Goal: Information Seeking & Learning: Learn about a topic

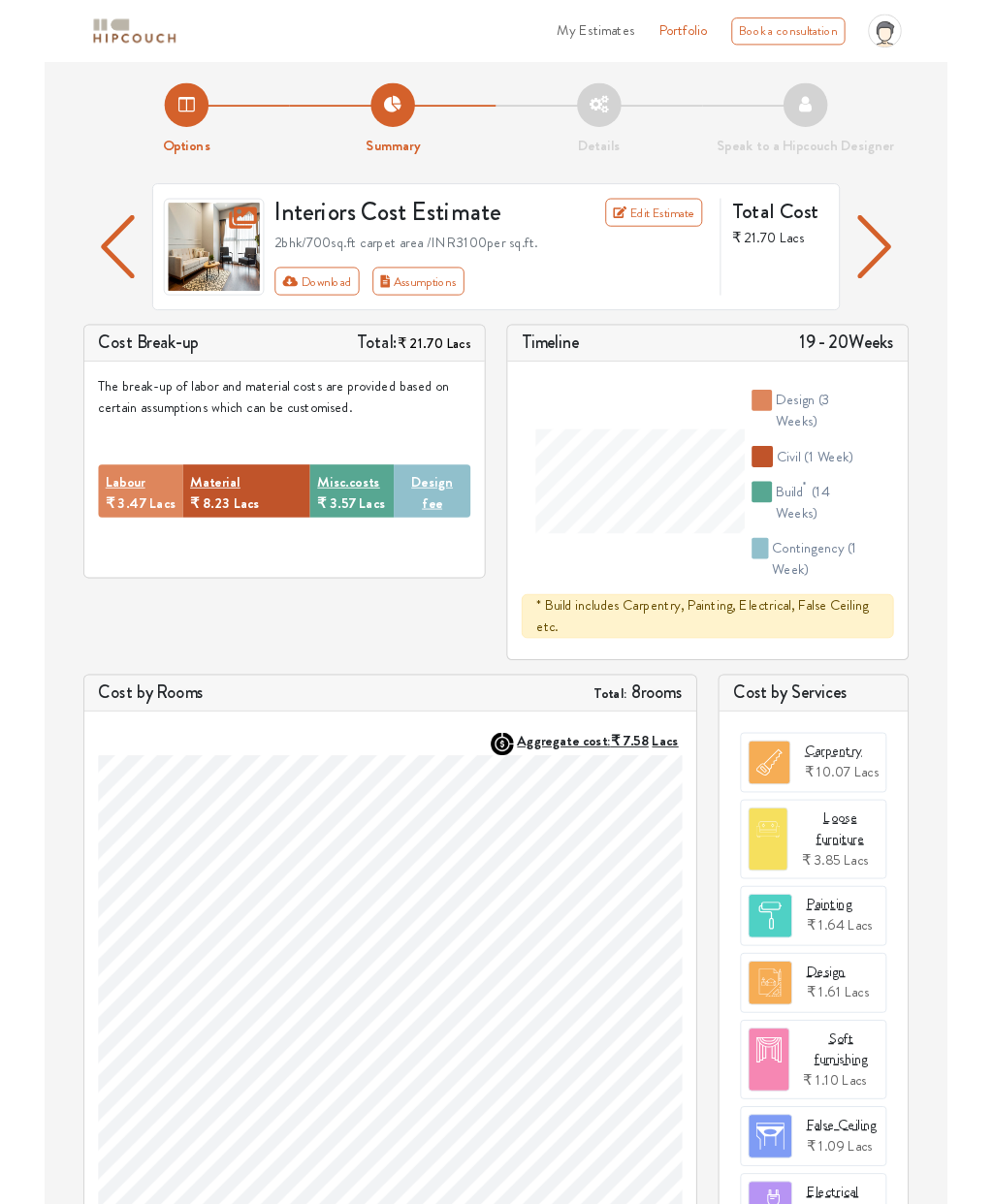
scroll to position [120, 0]
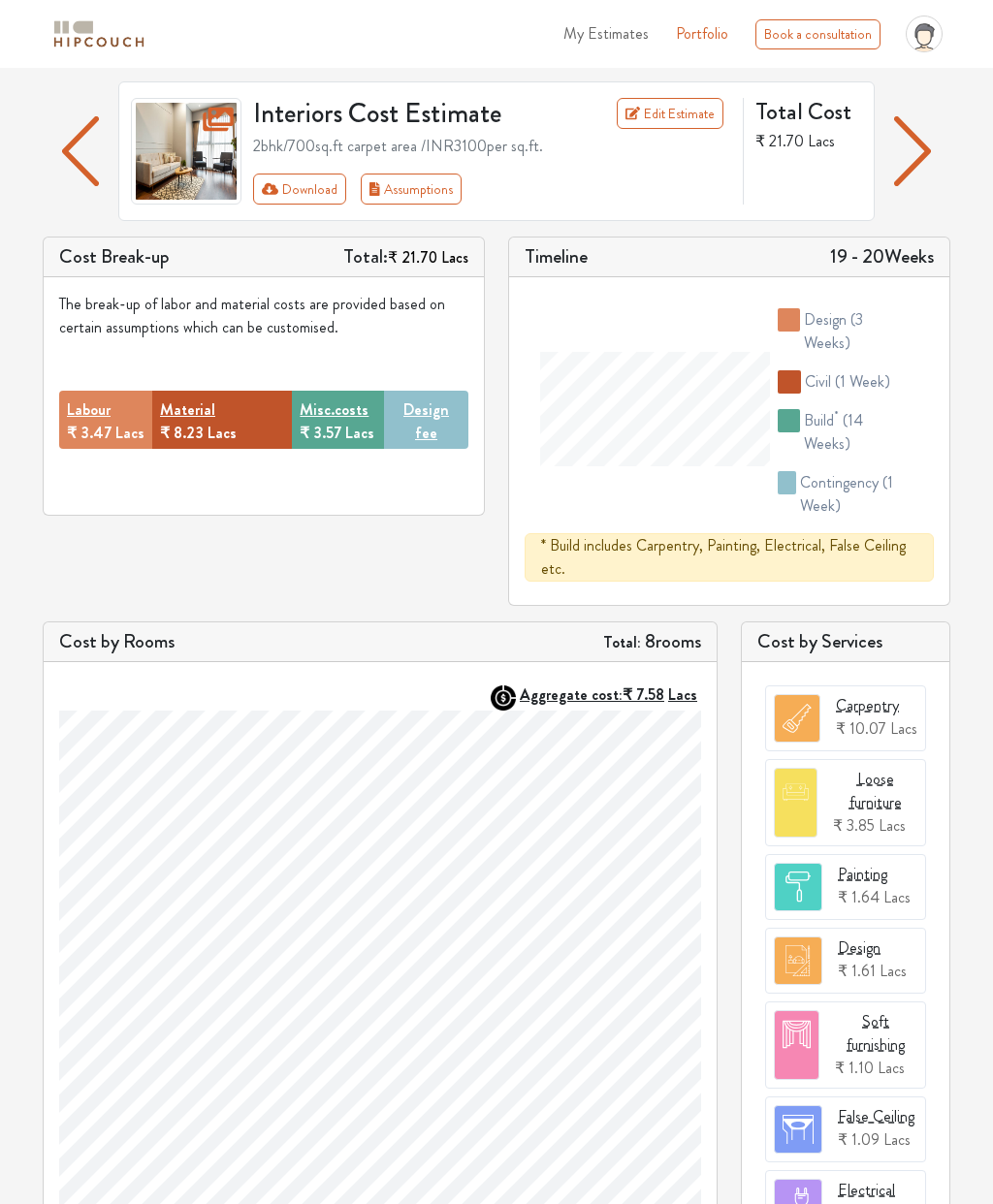
click at [62, 146] on button "button" at bounding box center [81, 151] width 38 height 139
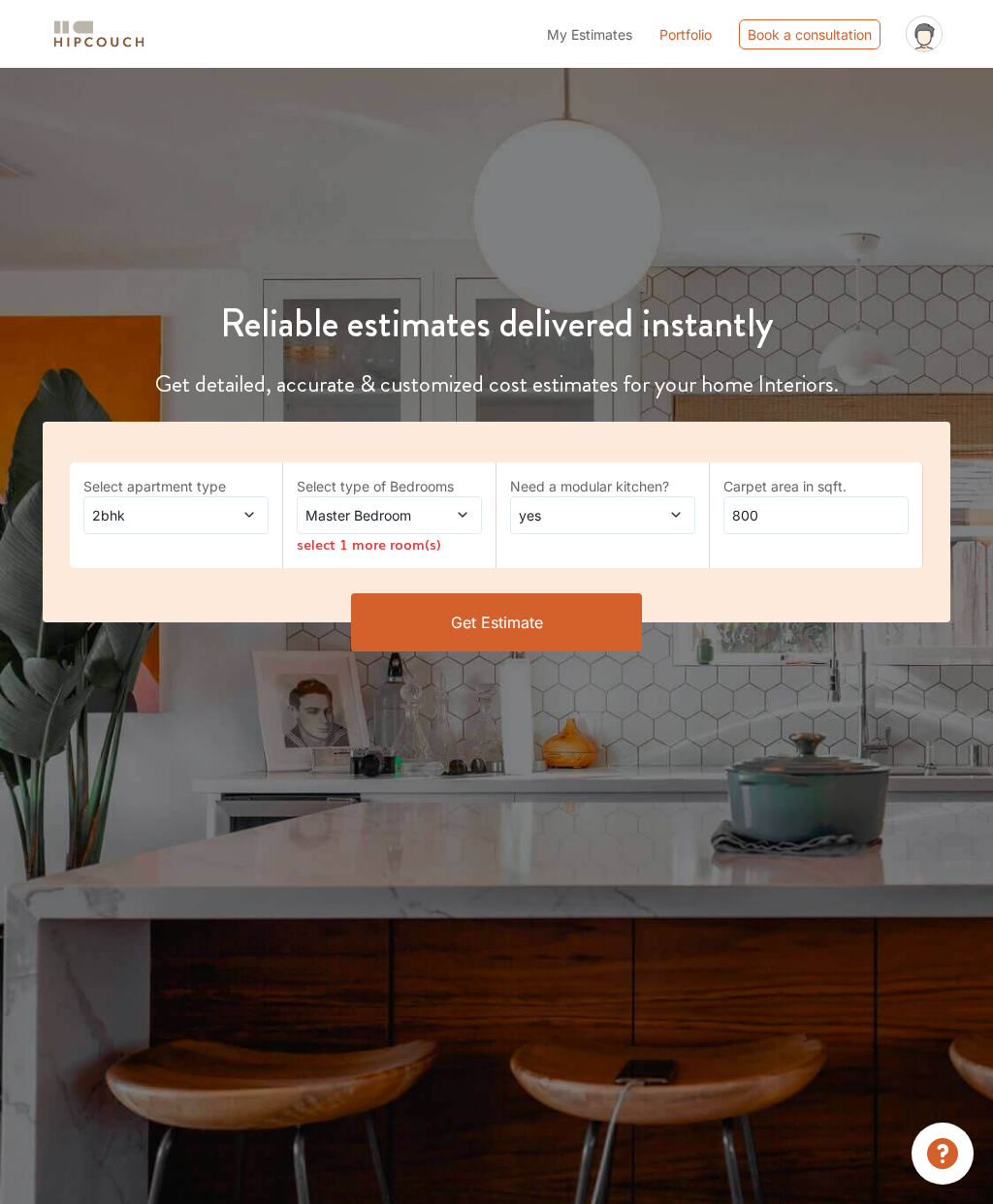
click at [333, 502] on div "Master Bedroom" at bounding box center [389, 515] width 185 height 38
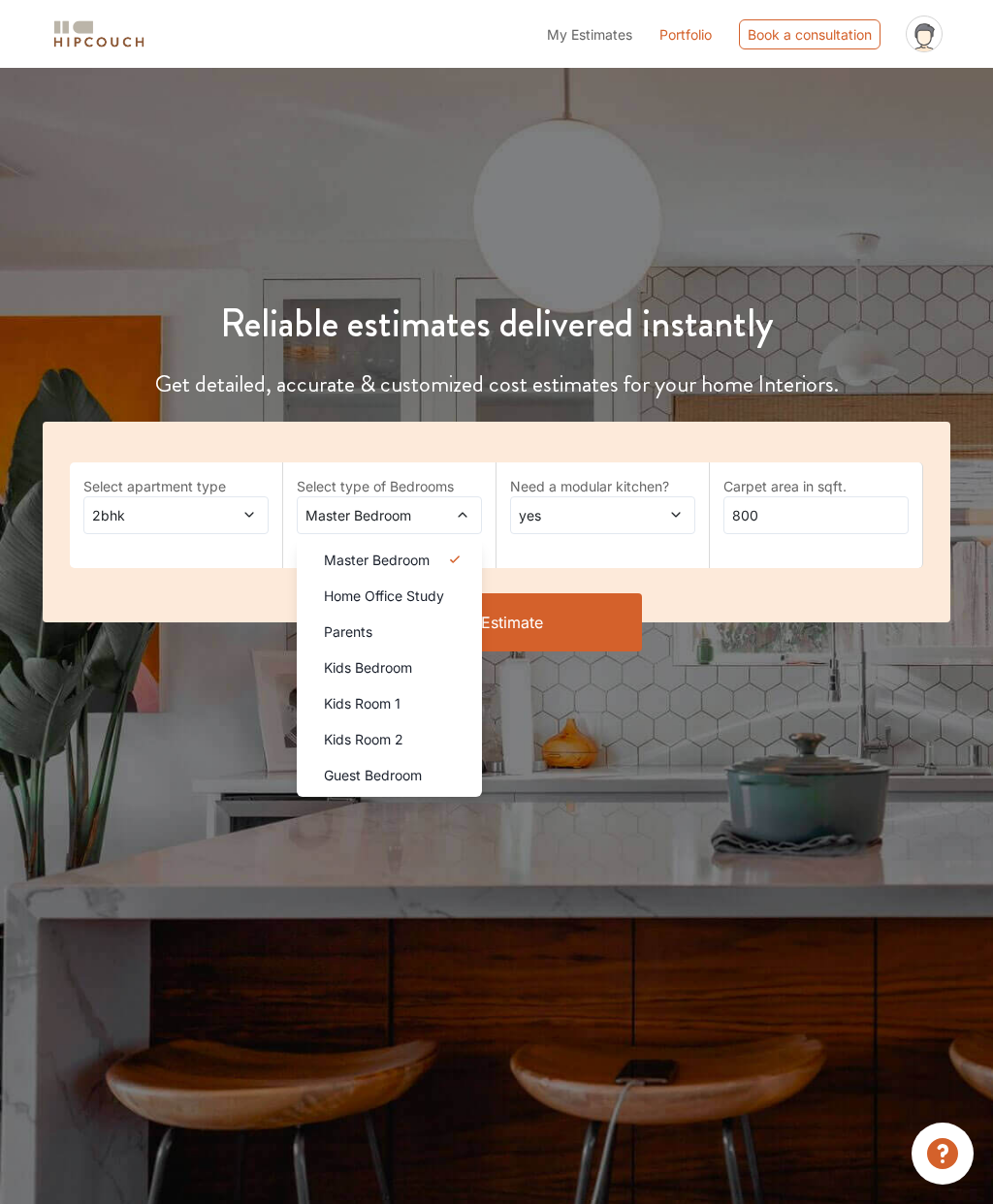
click at [339, 596] on span "Home Office Study" at bounding box center [383, 596] width 120 height 20
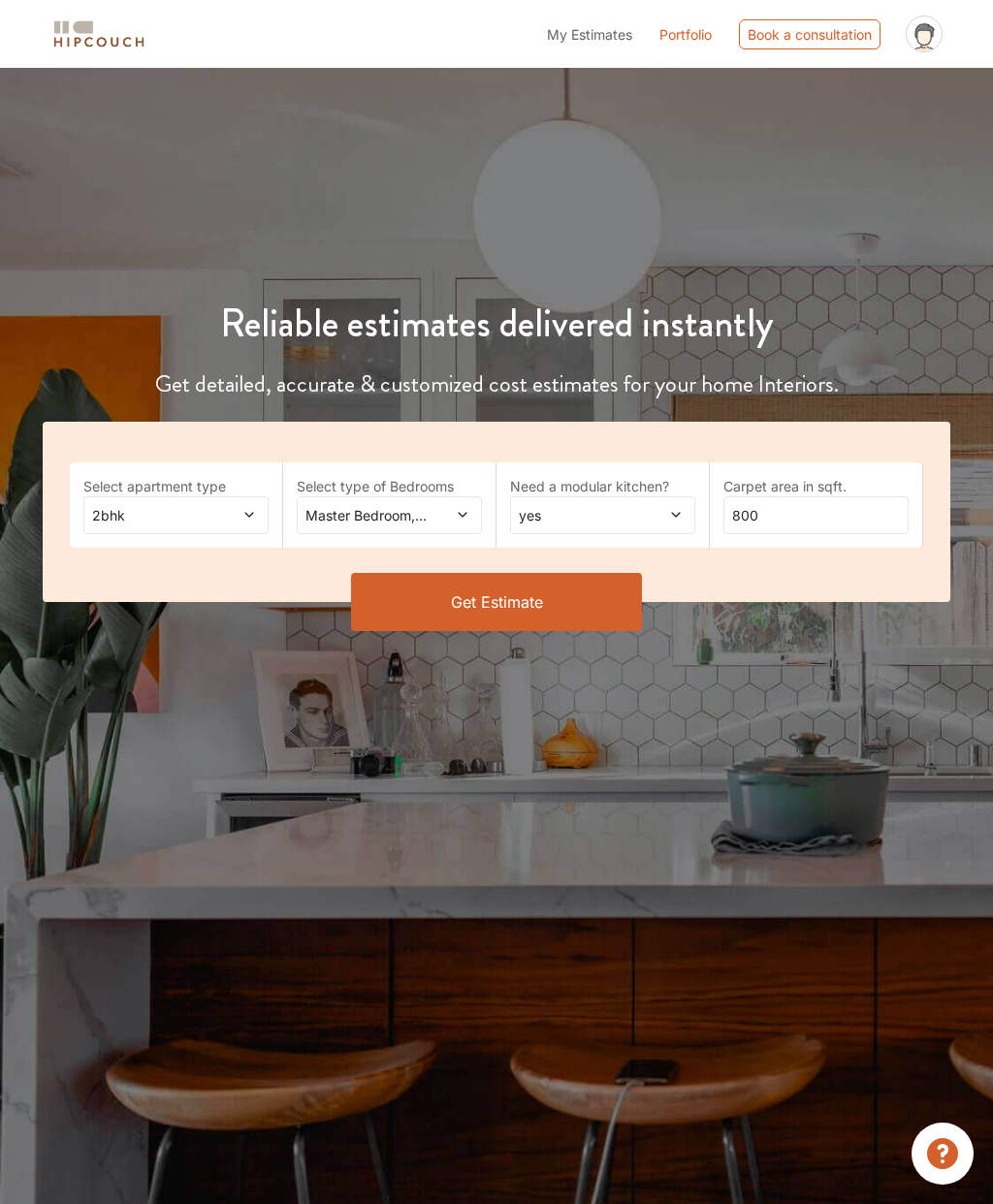
click at [553, 506] on span "yes" at bounding box center [577, 515] width 126 height 20
click at [529, 599] on div "no" at bounding box center [608, 596] width 173 height 20
click at [755, 513] on input "800" at bounding box center [816, 515] width 185 height 38
type input "8"
type input "430"
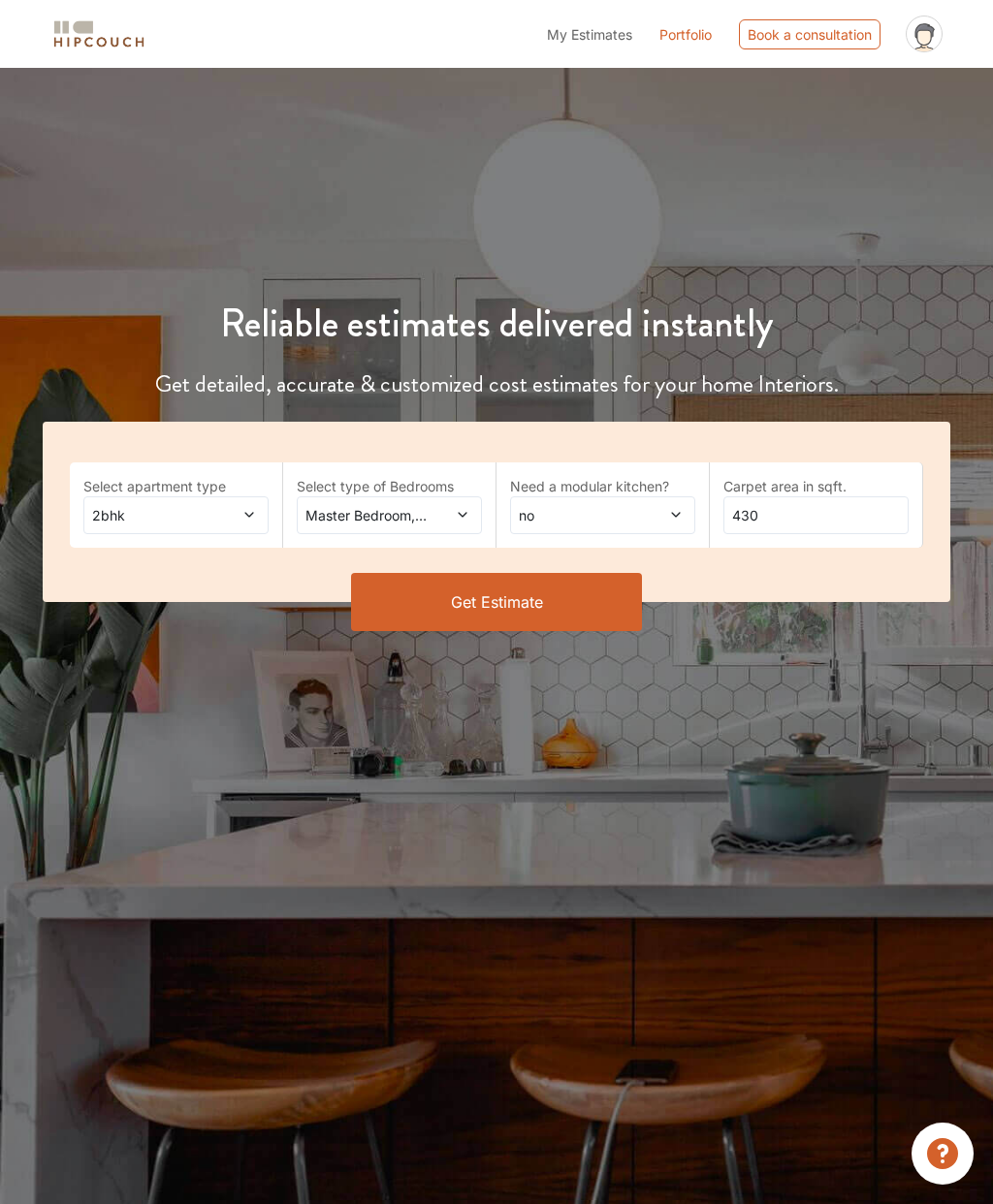
click at [410, 599] on button "Get Estimate" at bounding box center [496, 602] width 291 height 58
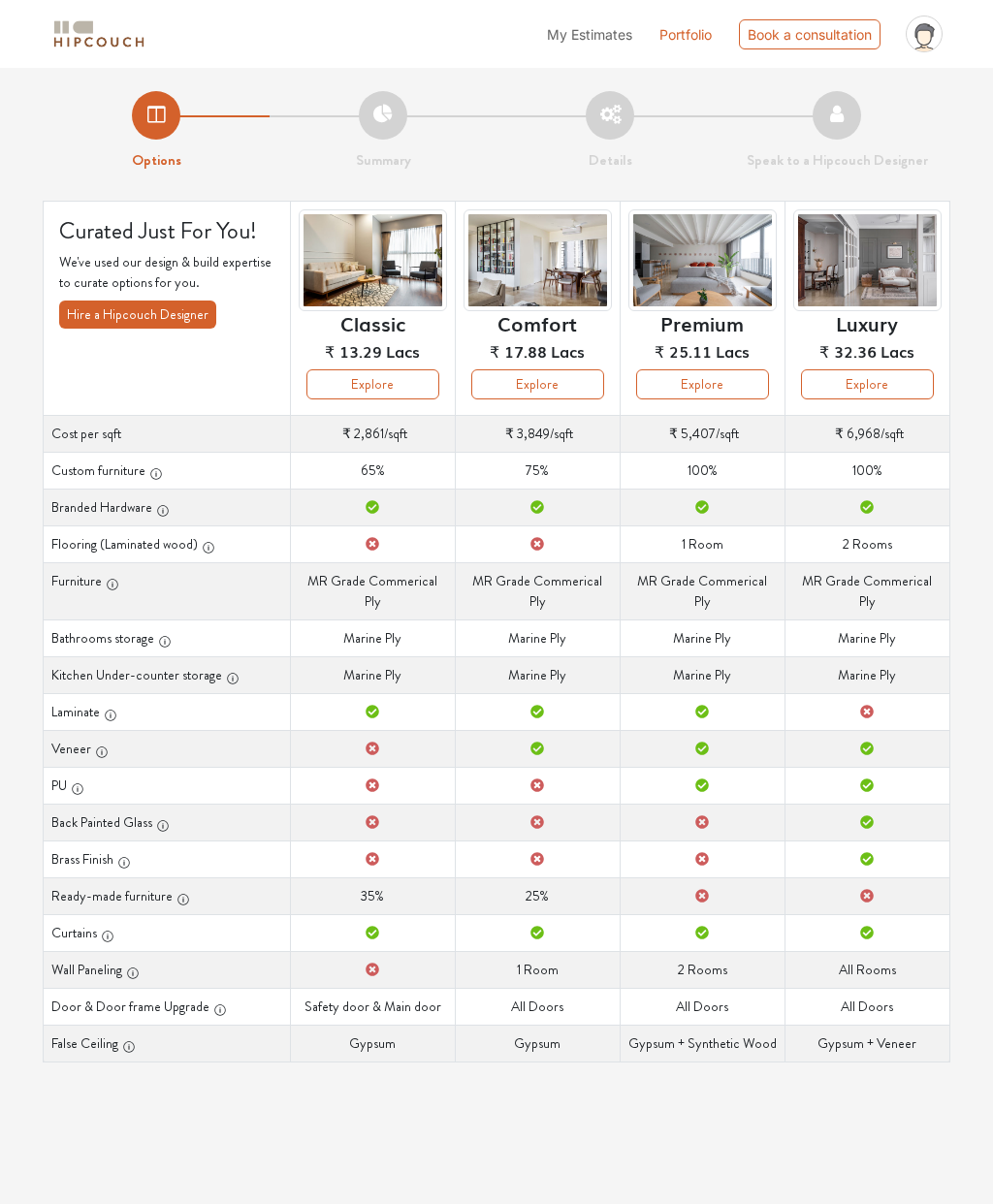
click at [521, 386] on button "Explore" at bounding box center [538, 384] width 133 height 30
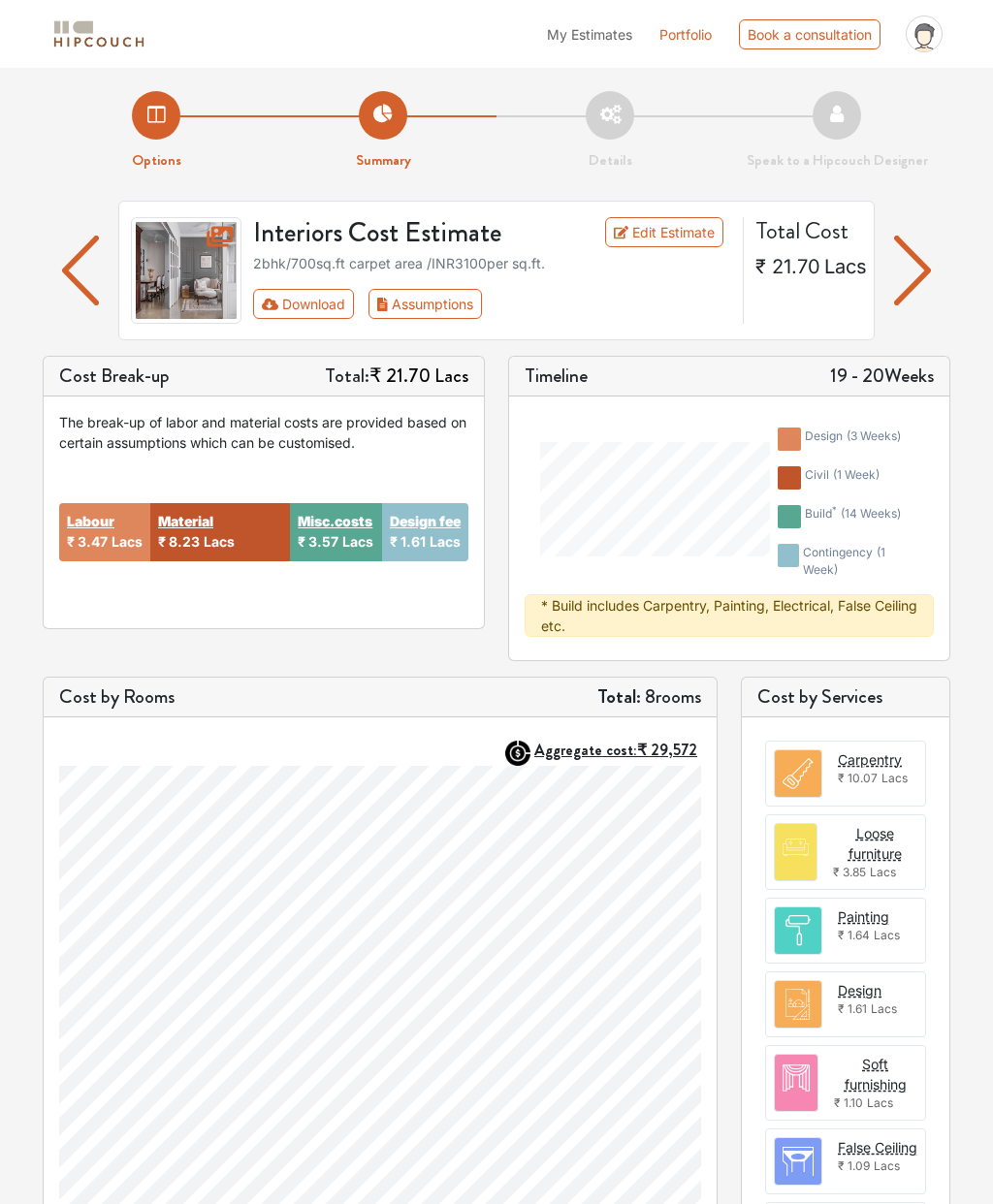
click at [923, 20] on icon "profile pic" at bounding box center [923, 34] width 37 height 37
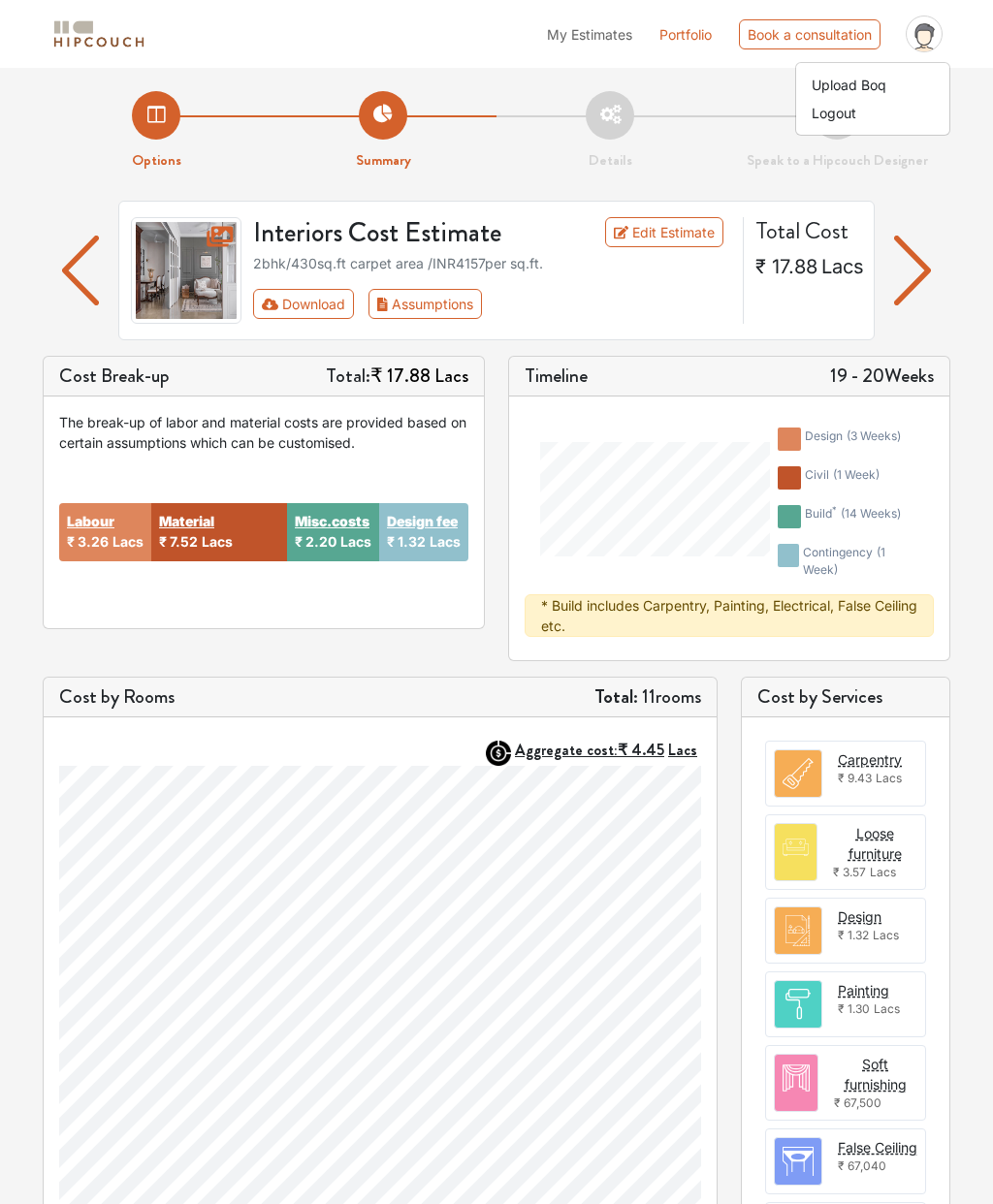
click at [361, 639] on div "Cost Break-up Total: ₹ 17.88 Lacs The break-up of labor and material costs are …" at bounding box center [264, 508] width 466 height 305
click at [140, 430] on div "The break-up of labor and material costs are provided based on certain assumpti…" at bounding box center [263, 432] width 409 height 41
click at [86, 380] on h5 "Cost Break-up" at bounding box center [113, 375] width 110 height 23
click at [427, 314] on button "Assumptions" at bounding box center [425, 303] width 113 height 30
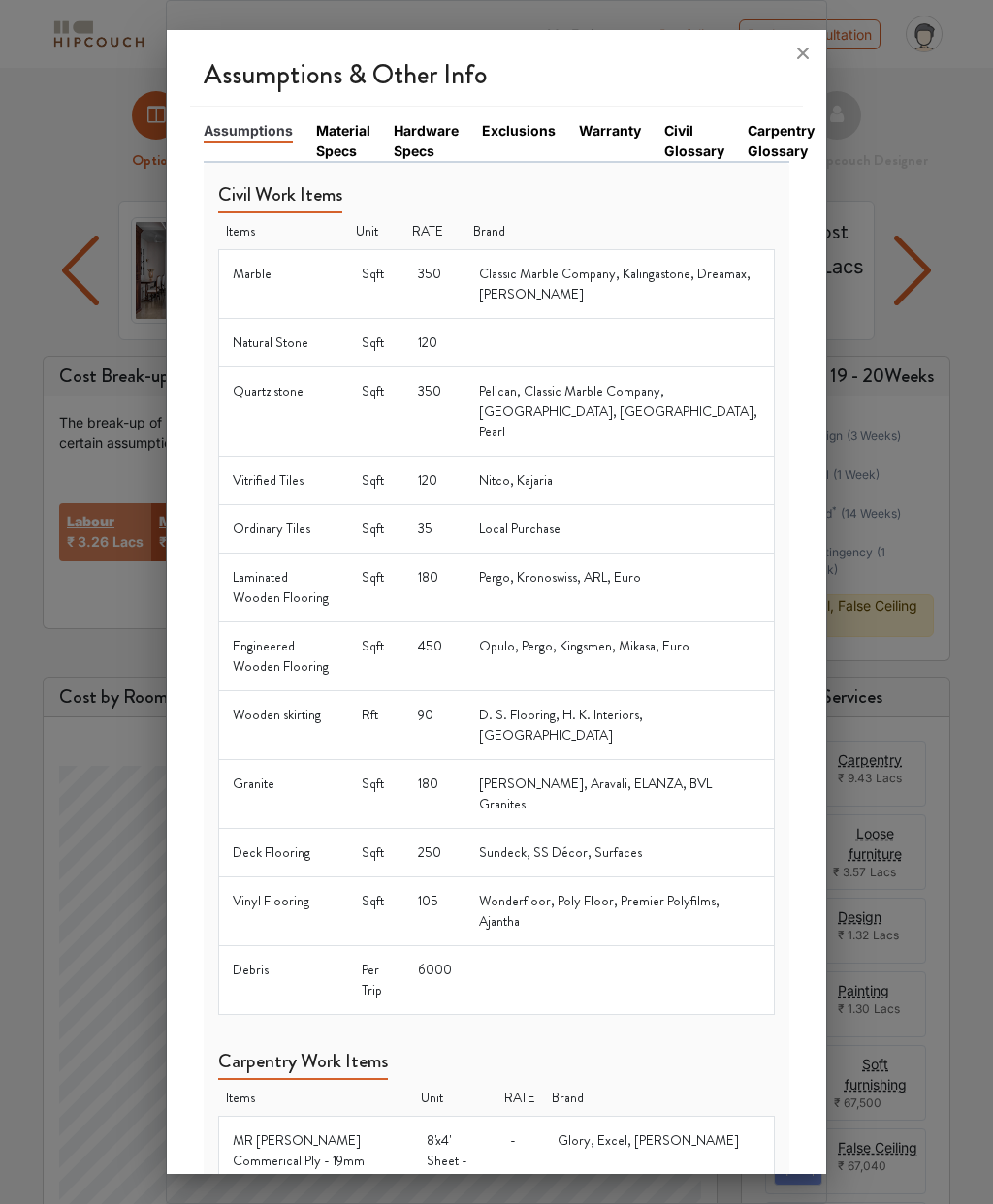
click at [328, 120] on link "Material Specs" at bounding box center [343, 140] width 55 height 41
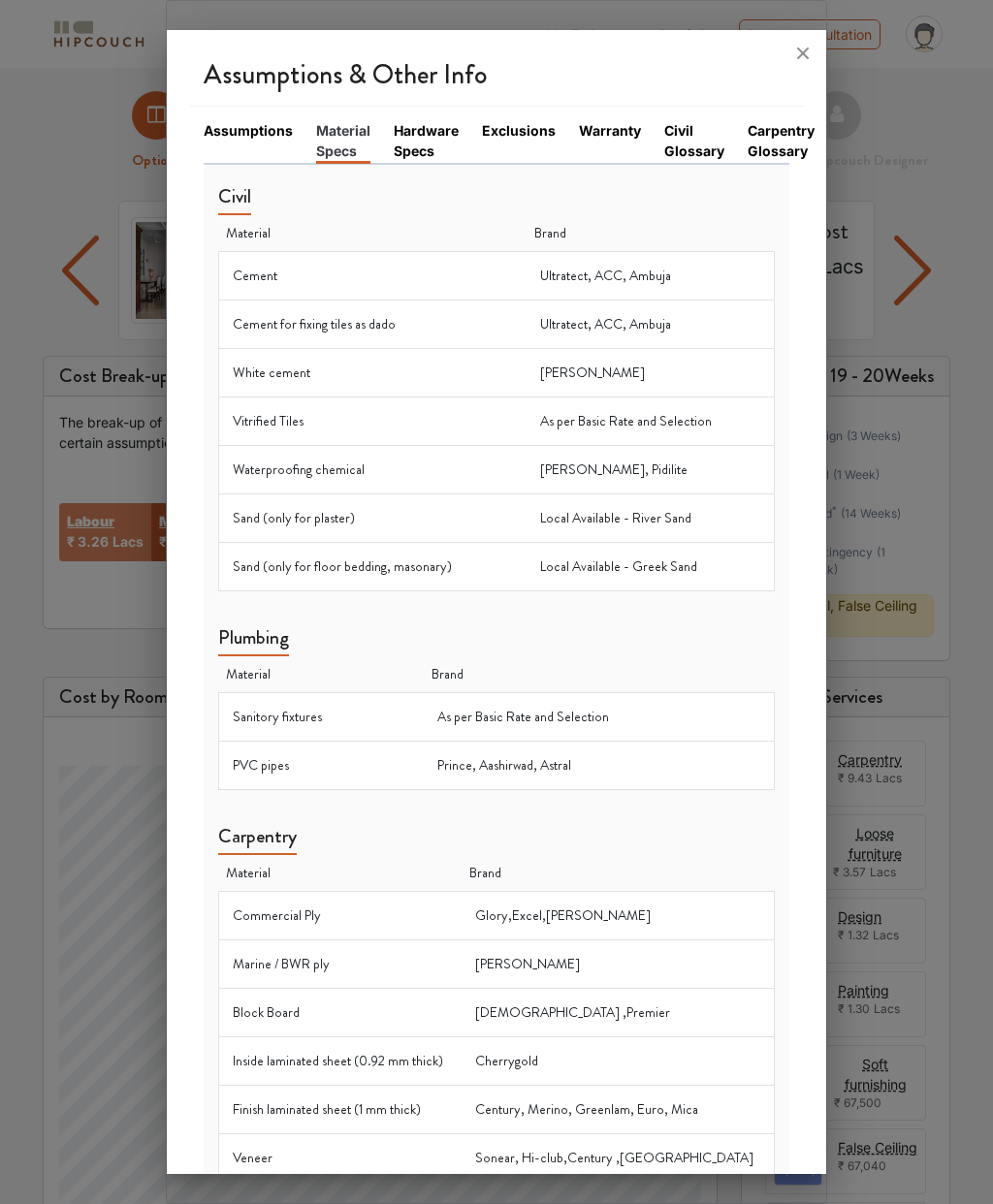
click at [407, 120] on link "Hardware Specs" at bounding box center [426, 140] width 65 height 41
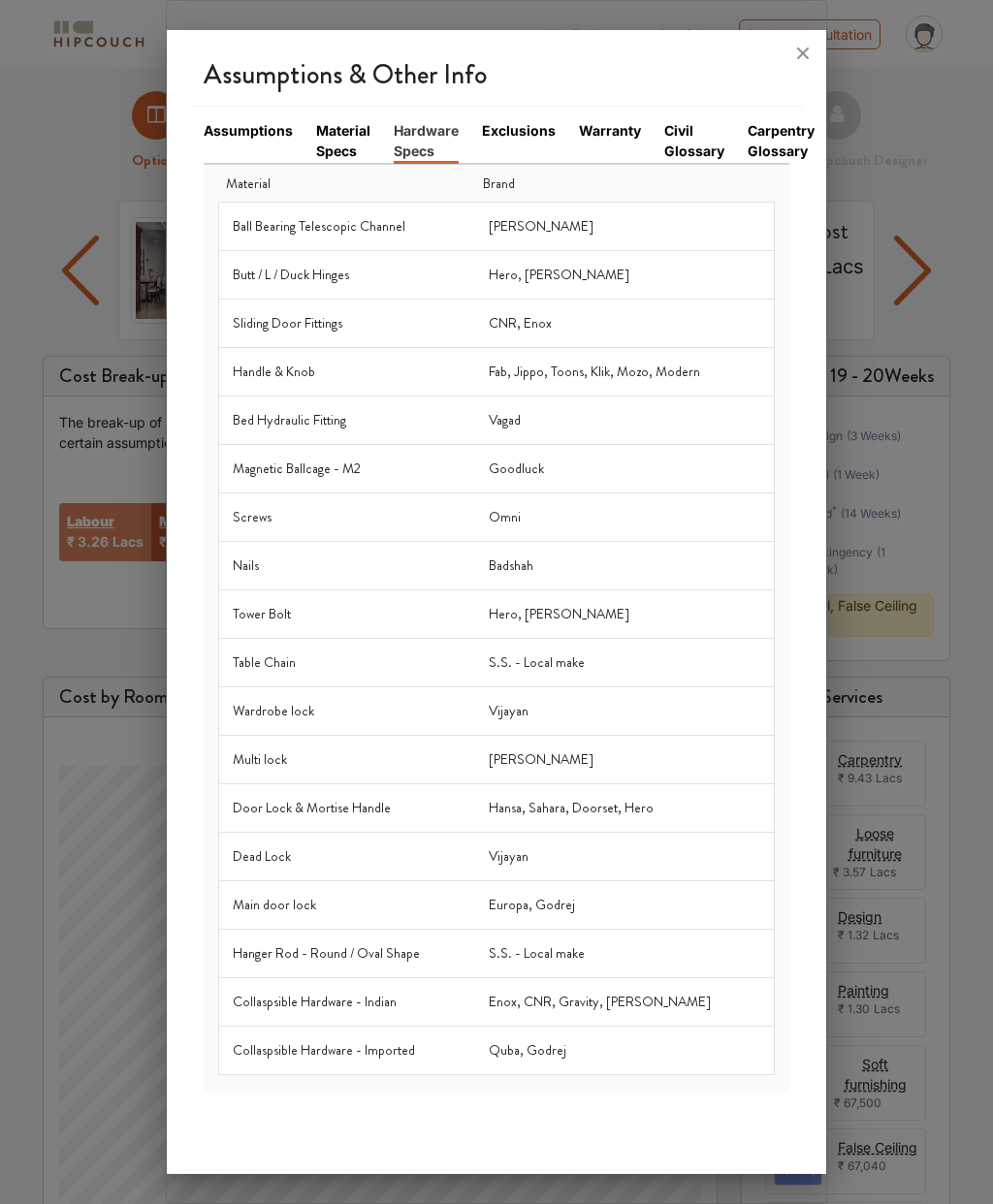
click at [503, 120] on link "Exclusions" at bounding box center [518, 130] width 74 height 20
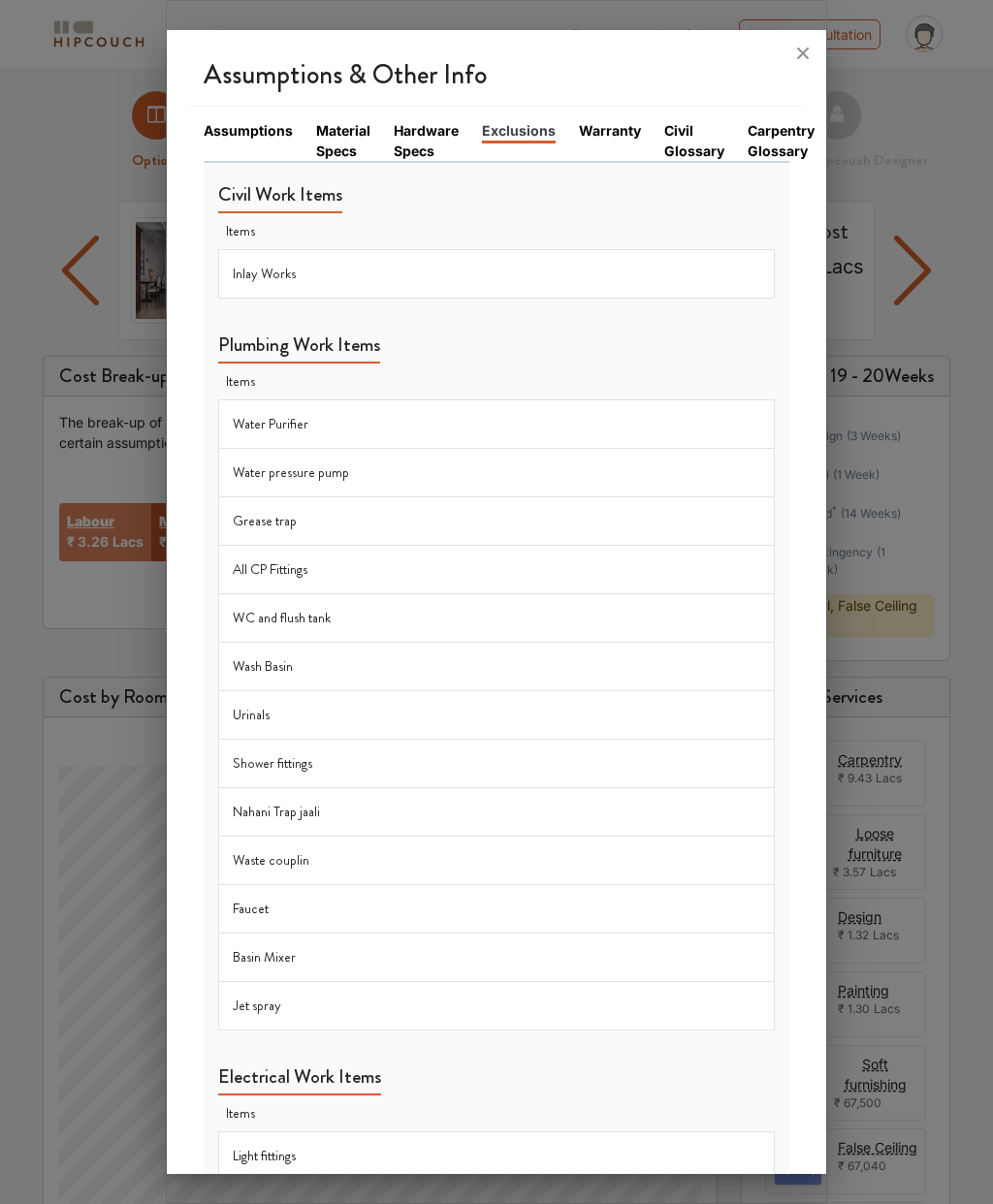
click at [579, 120] on link "Warranty" at bounding box center [610, 130] width 62 height 20
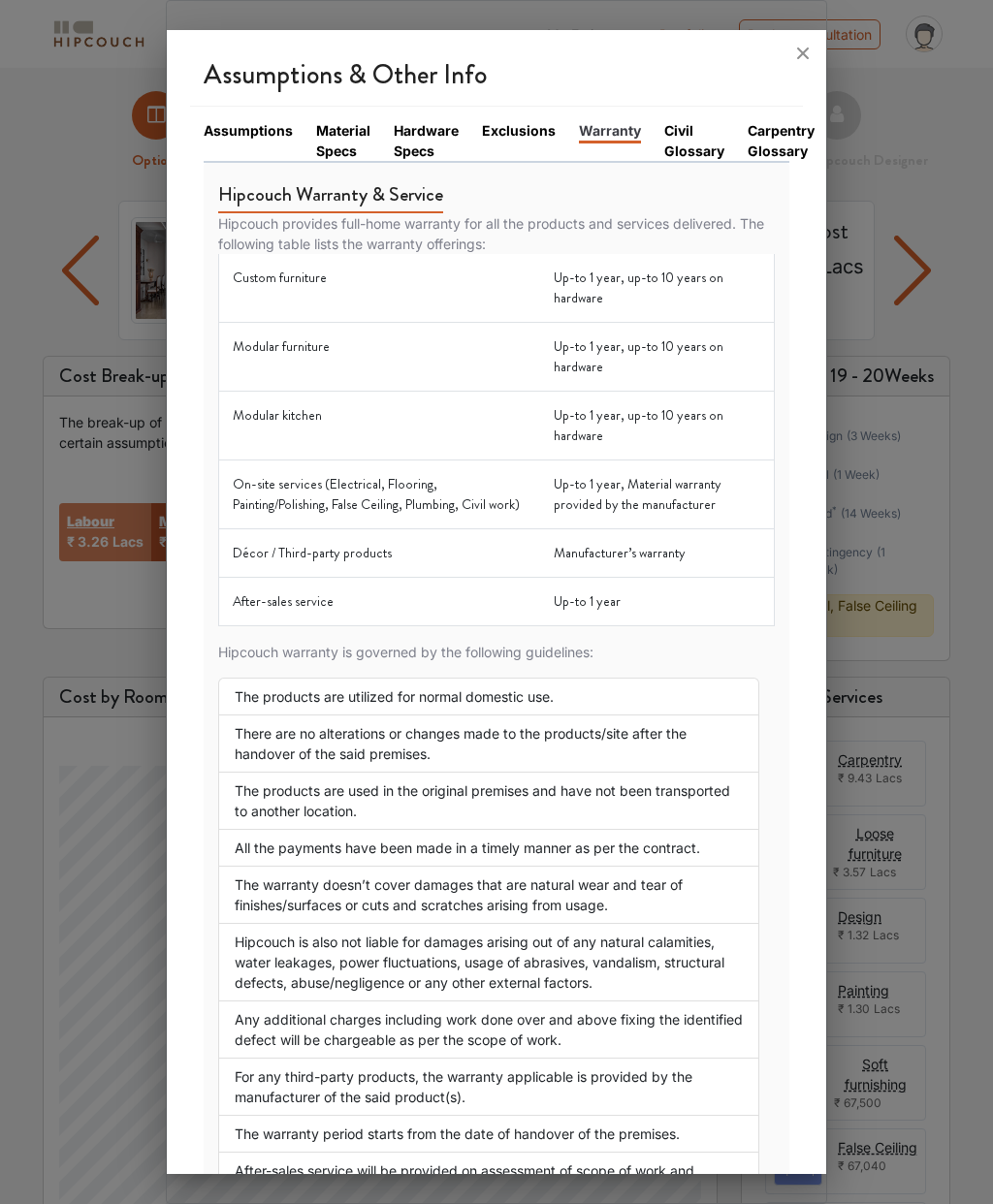
click at [665, 120] on link "Civil Glossary" at bounding box center [695, 140] width 60 height 41
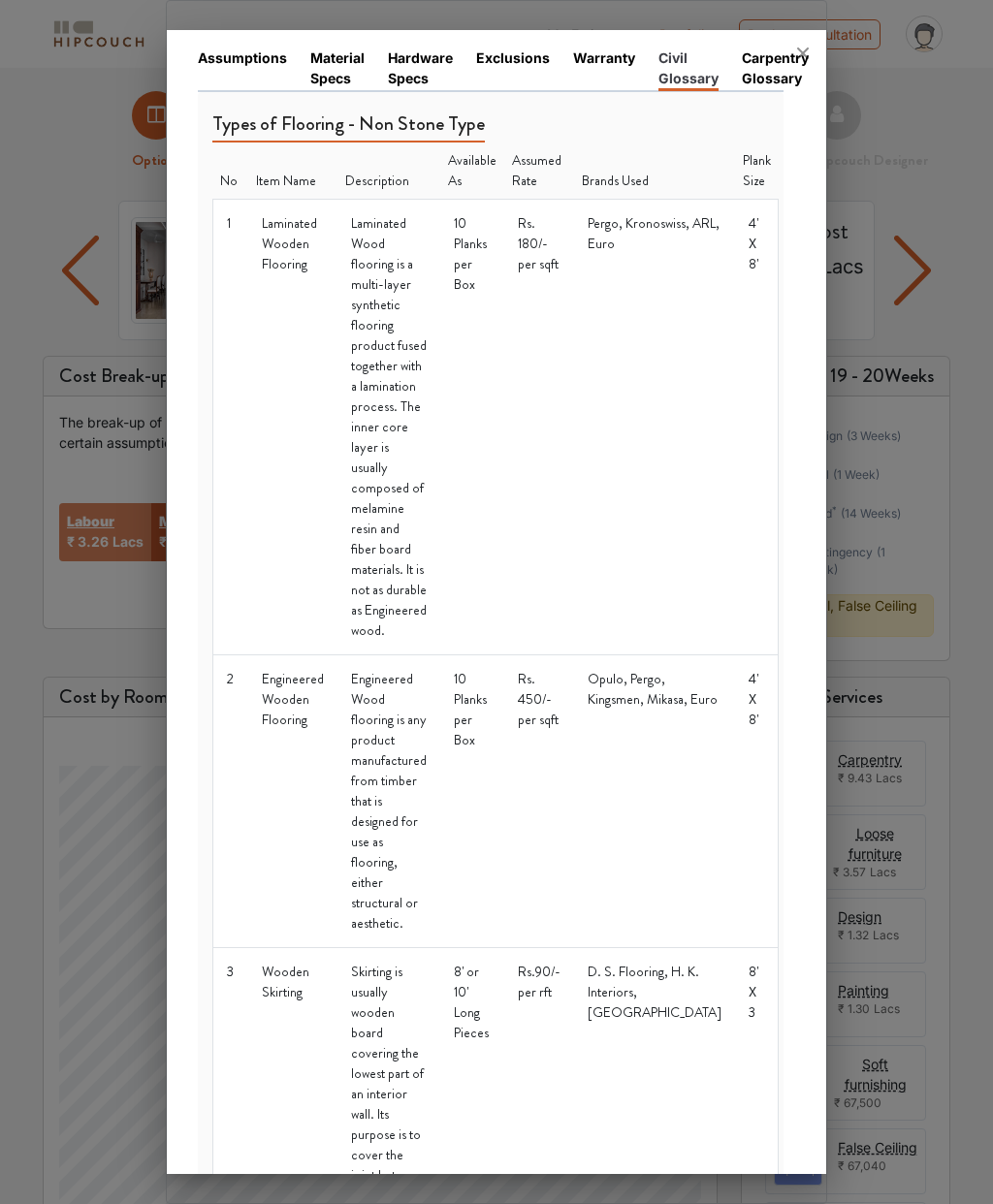
click at [770, 48] on link "Carpentry Glossary" at bounding box center [775, 68] width 67 height 41
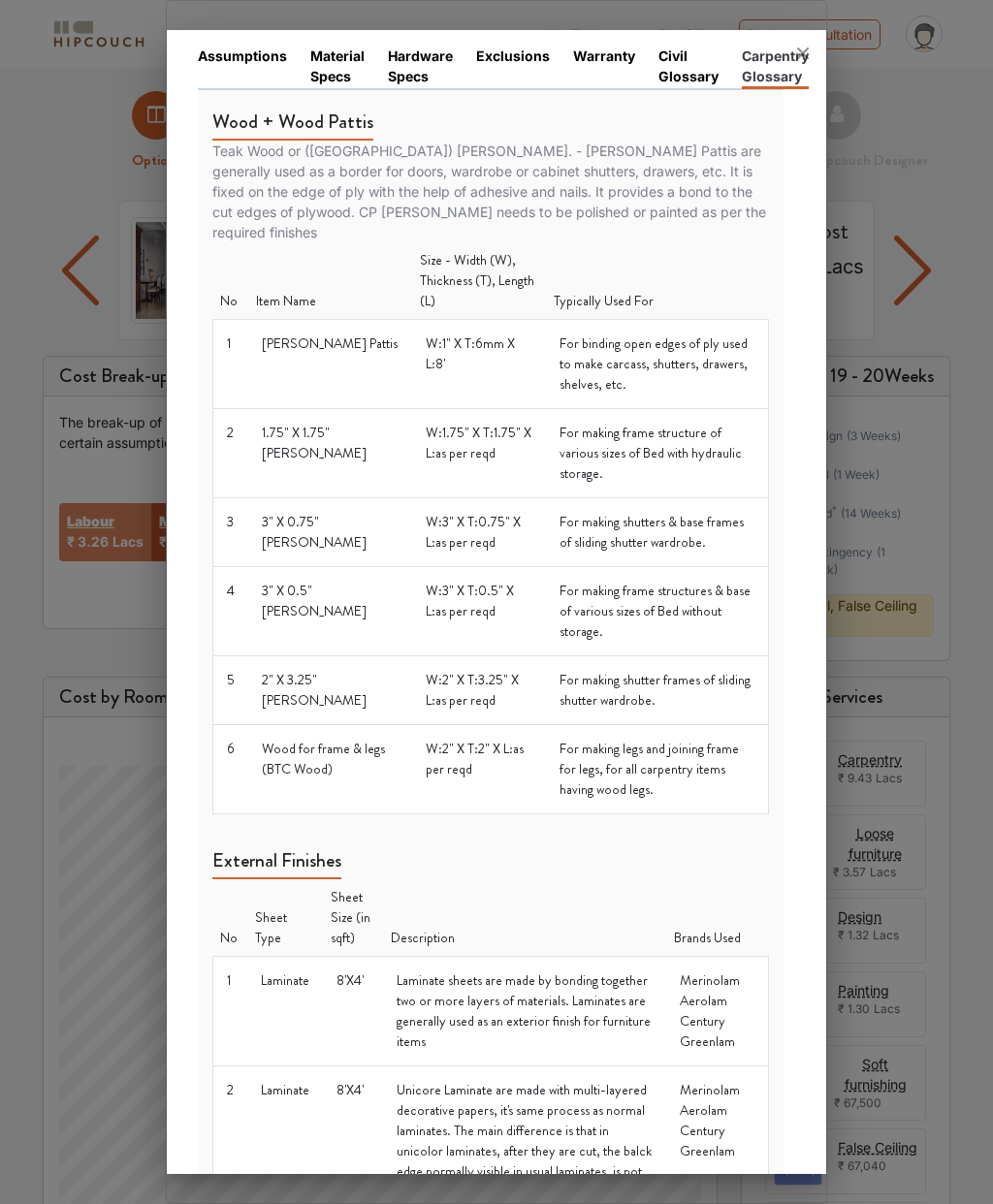
click at [797, 38] on icon at bounding box center [802, 53] width 31 height 31
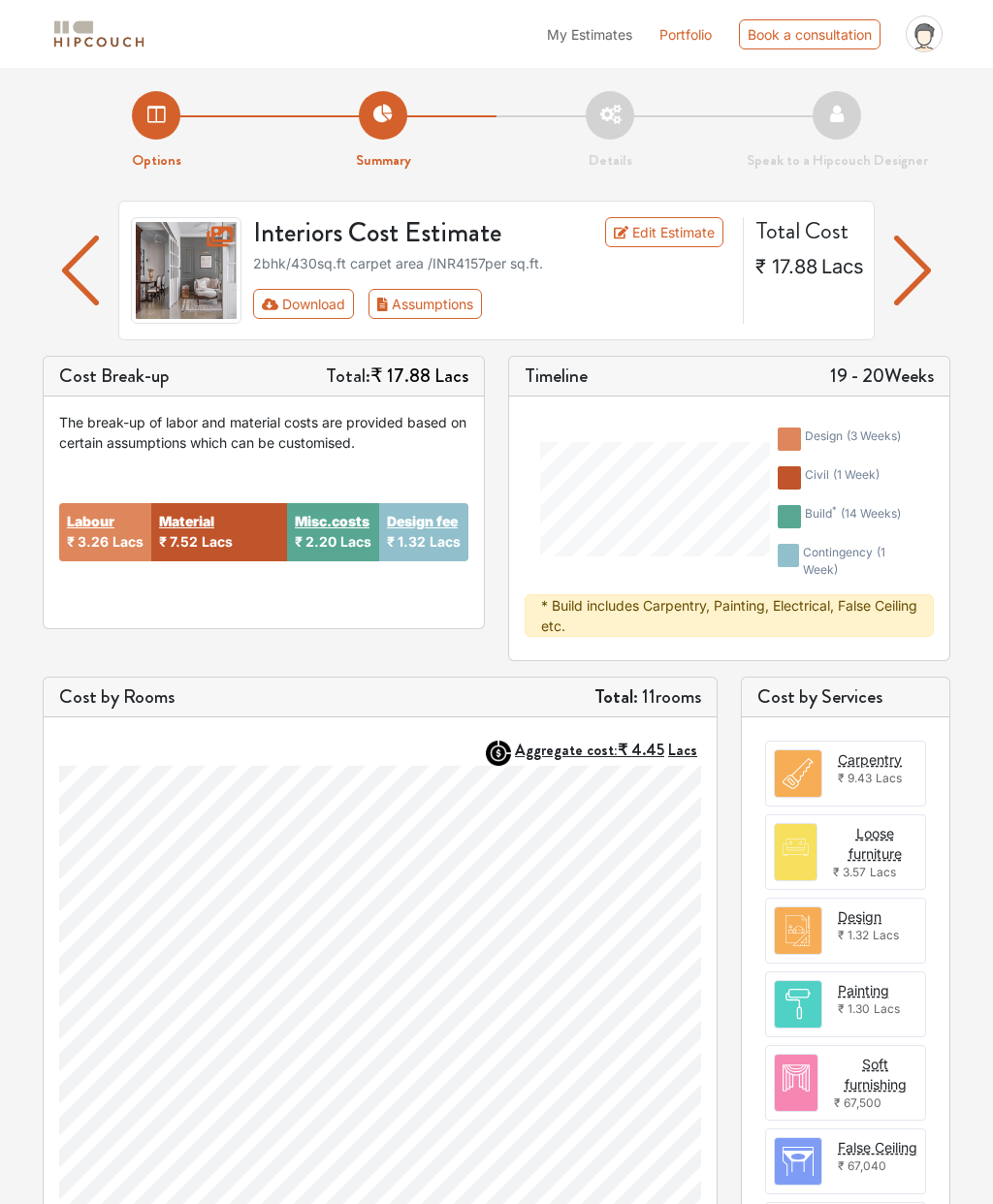
click at [578, 107] on li "Details" at bounding box center [610, 131] width 227 height 81
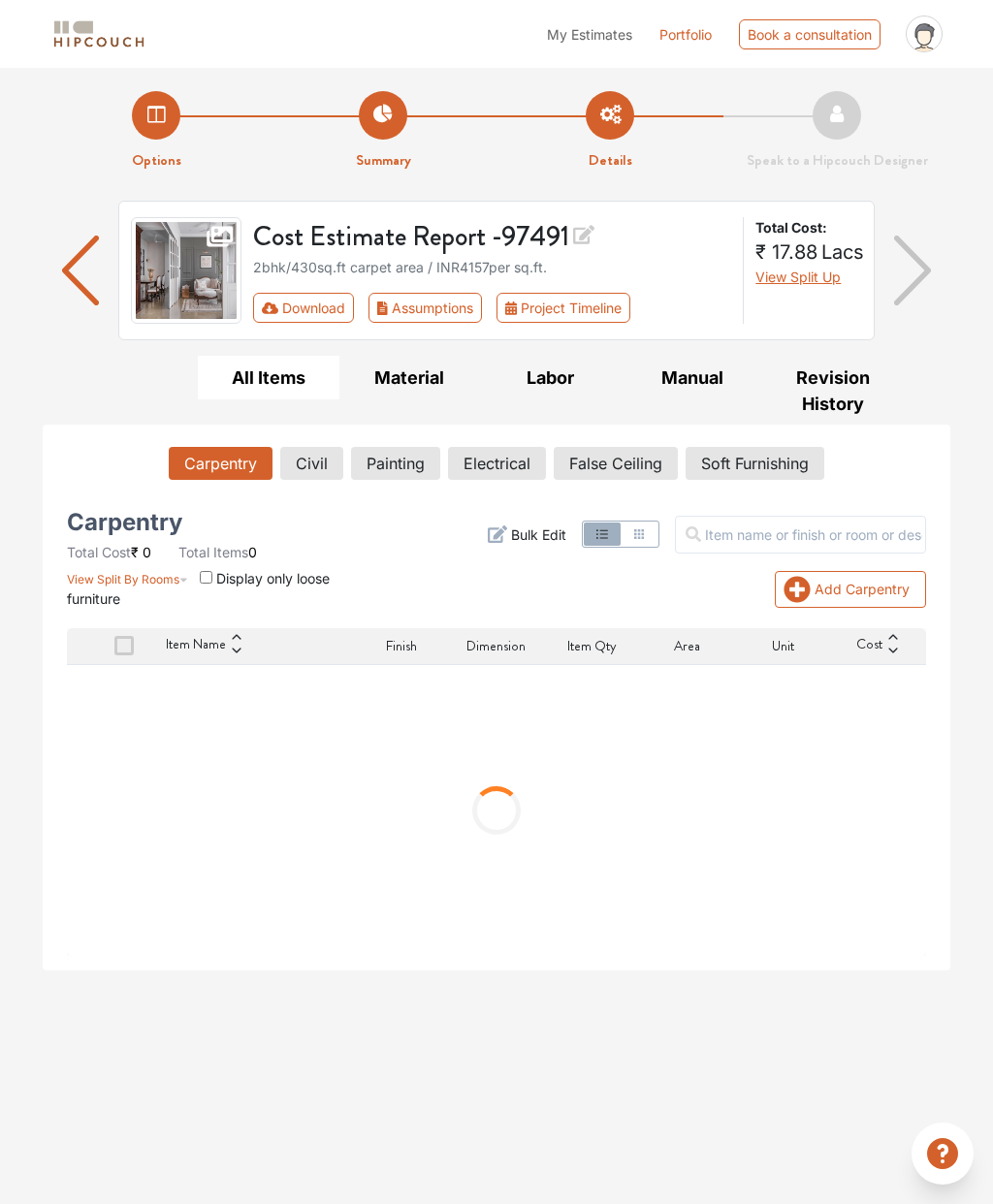
click at [377, 383] on button "Material" at bounding box center [410, 378] width 141 height 44
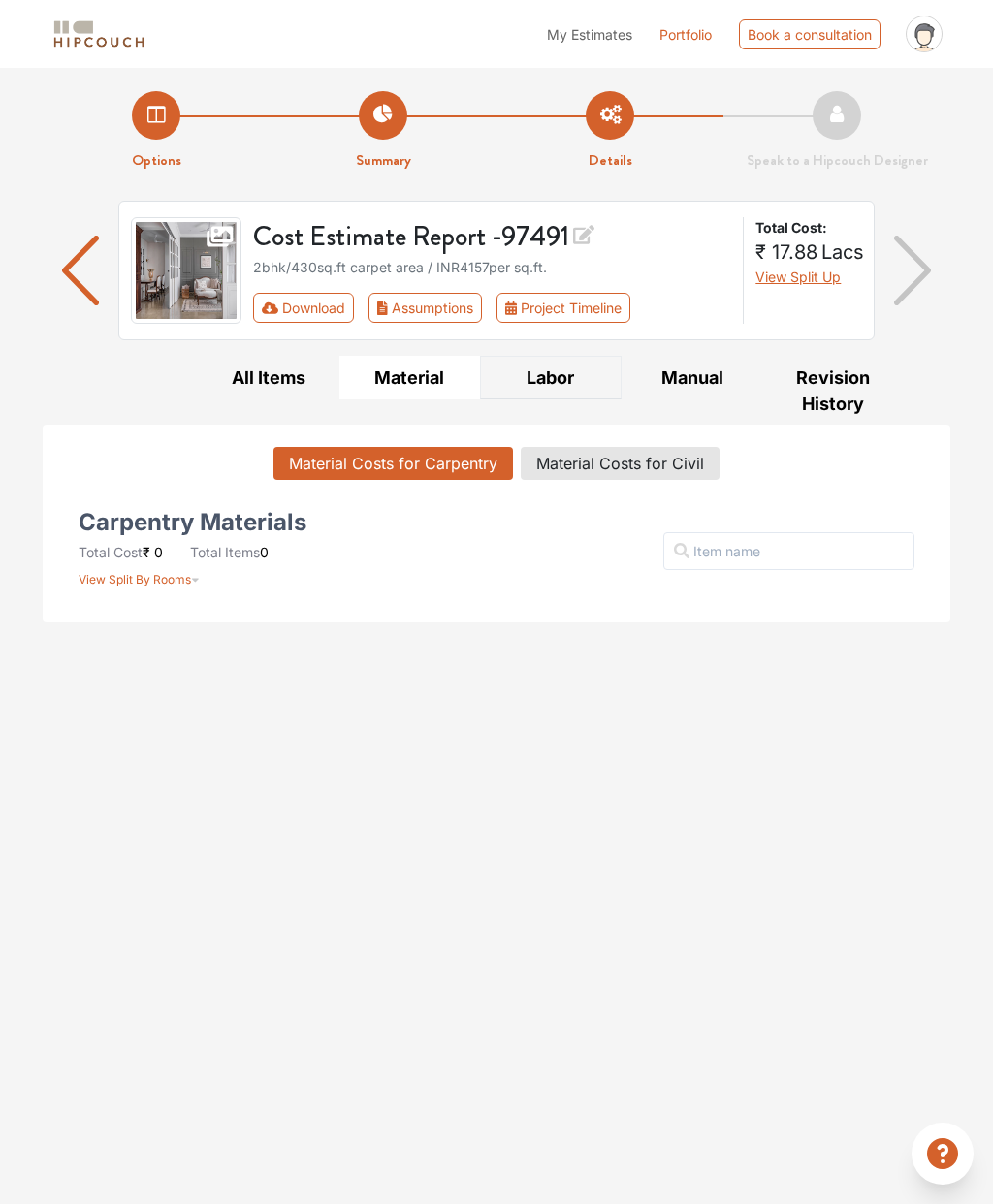
click at [538, 375] on button "Labor" at bounding box center [550, 378] width 141 height 44
click at [677, 364] on button "Manual" at bounding box center [693, 378] width 141 height 44
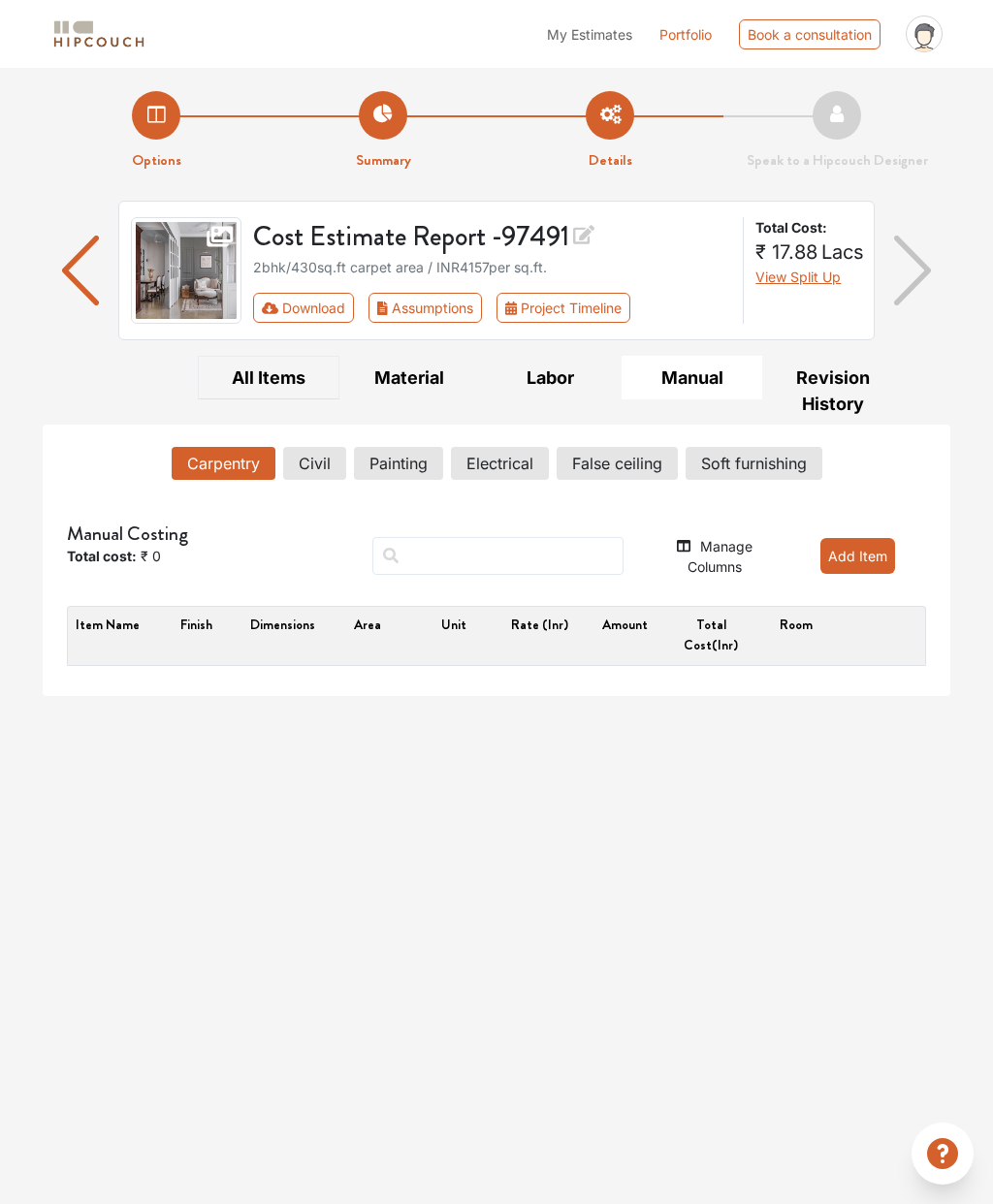
click at [237, 368] on button "All Items" at bounding box center [269, 378] width 141 height 44
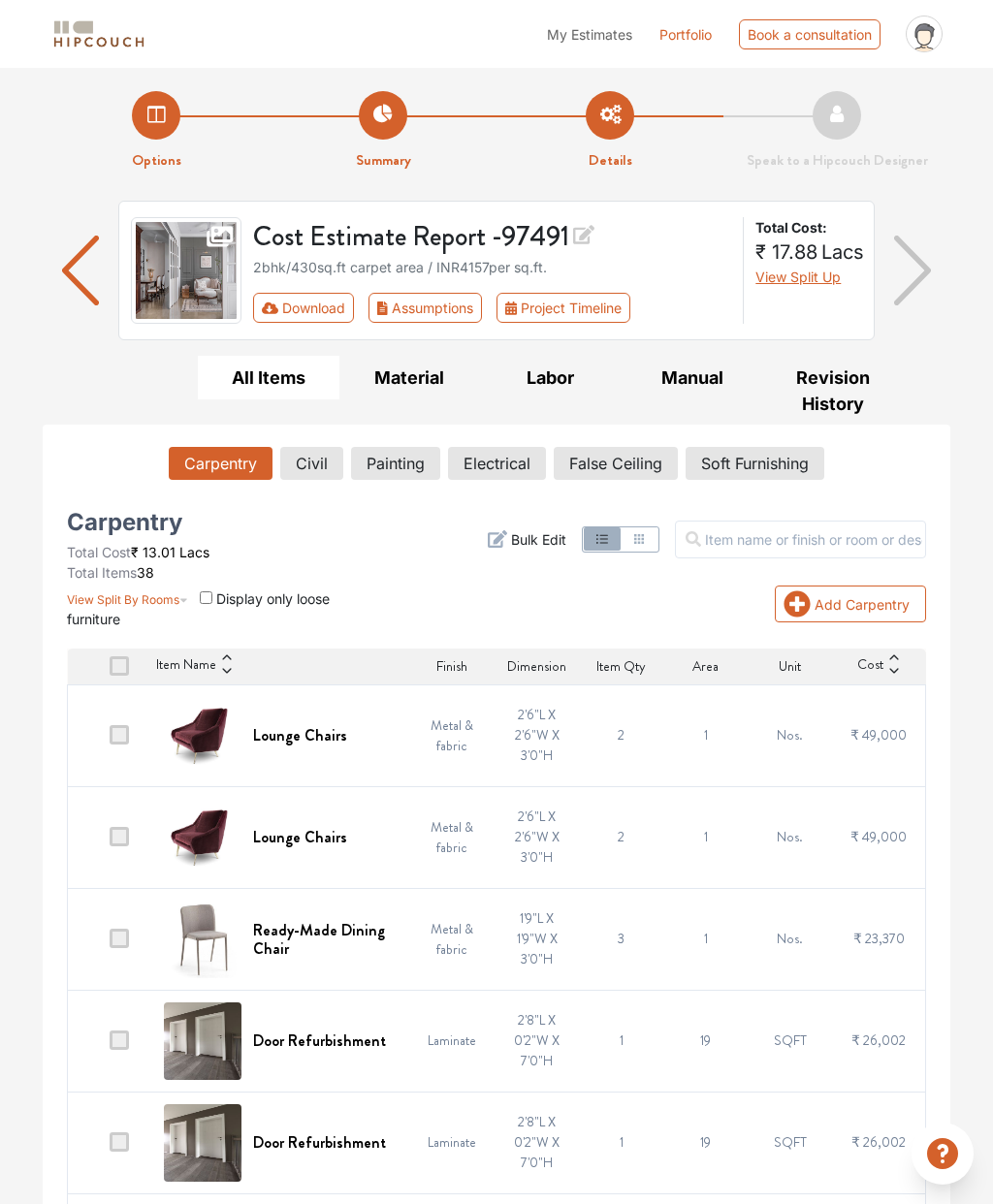
click at [372, 137] on li "Summary" at bounding box center [383, 131] width 227 height 81
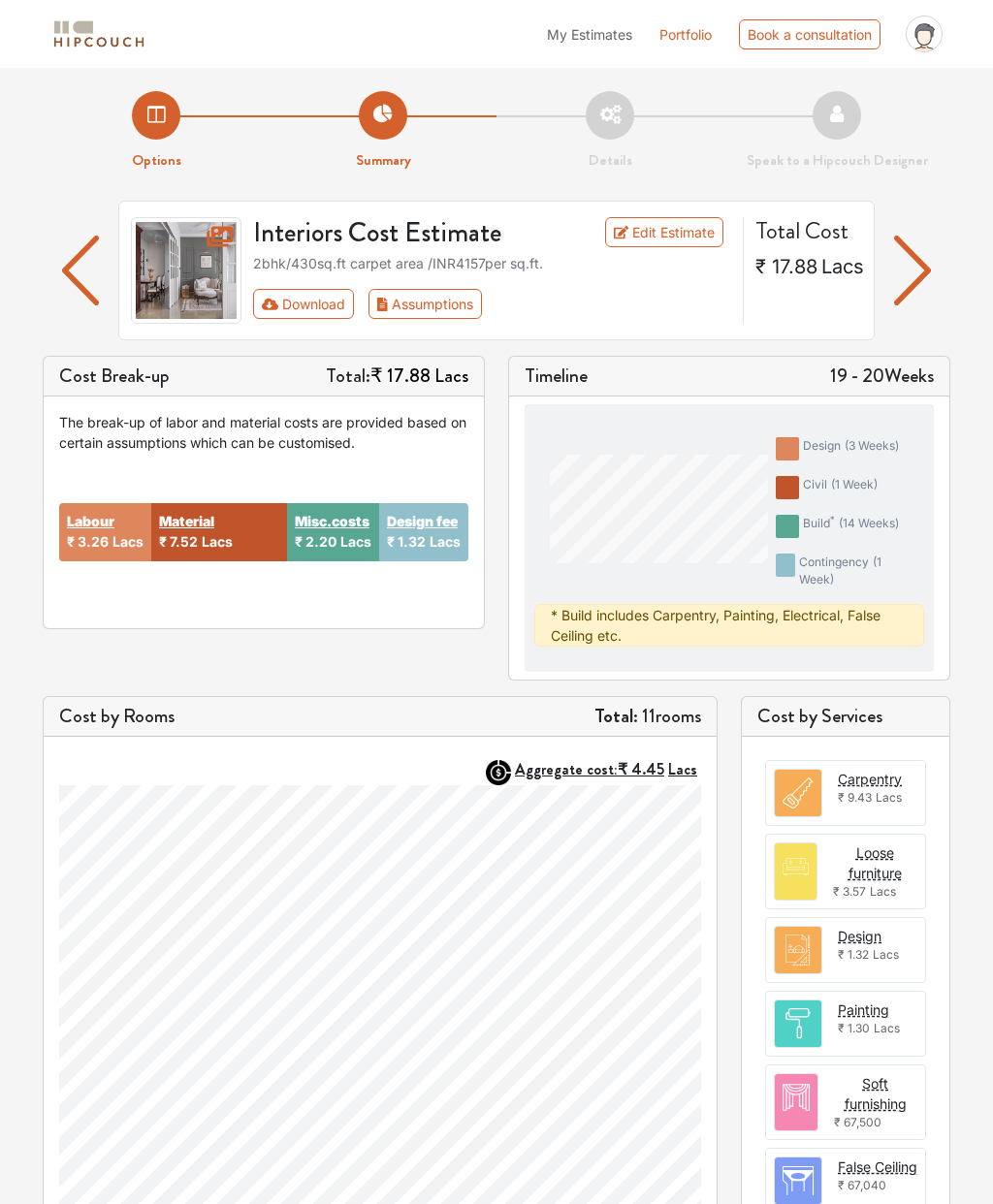
click at [385, 123] on li "Summary" at bounding box center [383, 131] width 227 height 81
click at [655, 217] on link "Edit Estimate" at bounding box center [665, 232] width 119 height 30
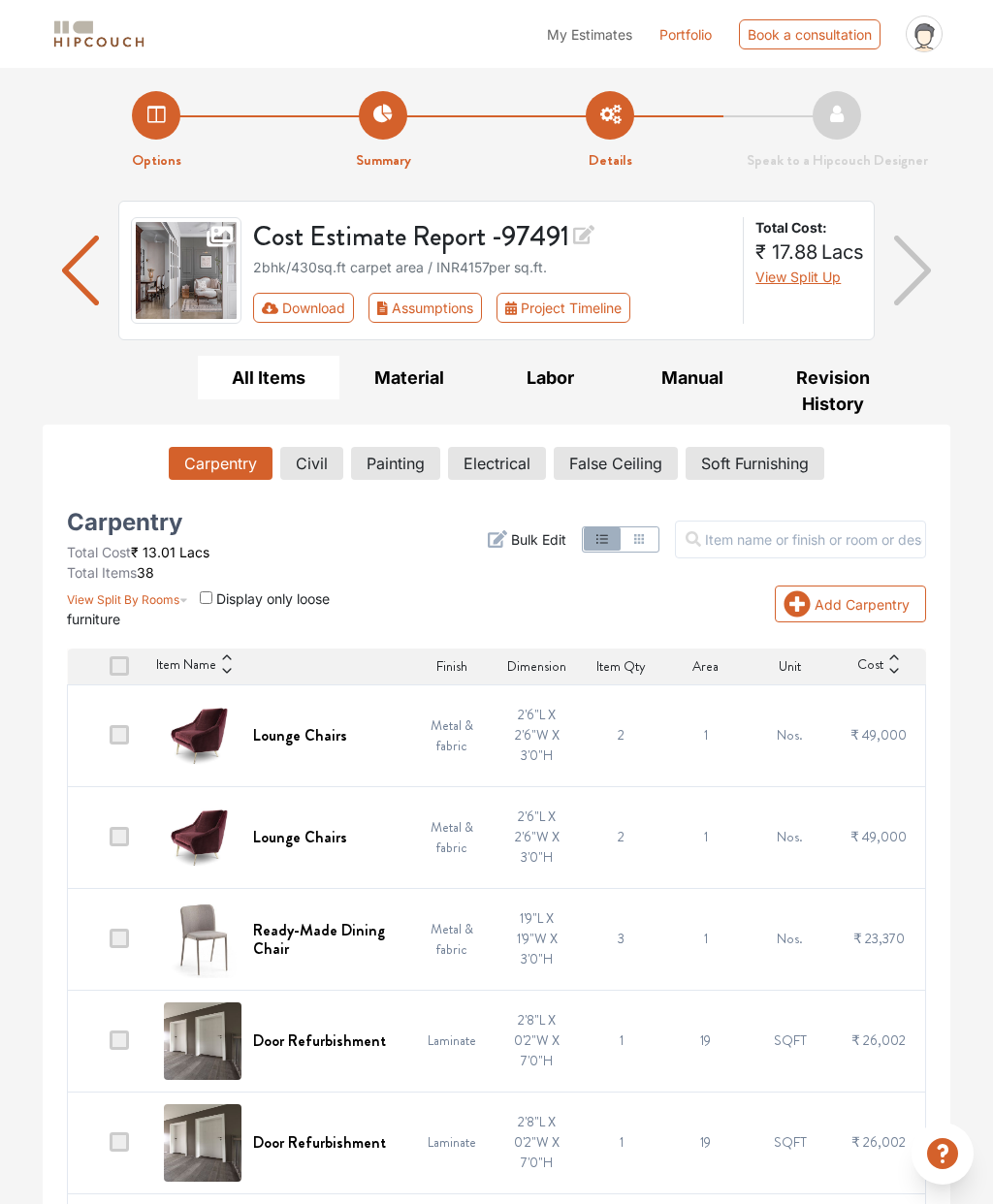
click at [576, 315] on button "Project Timeline" at bounding box center [563, 307] width 133 height 30
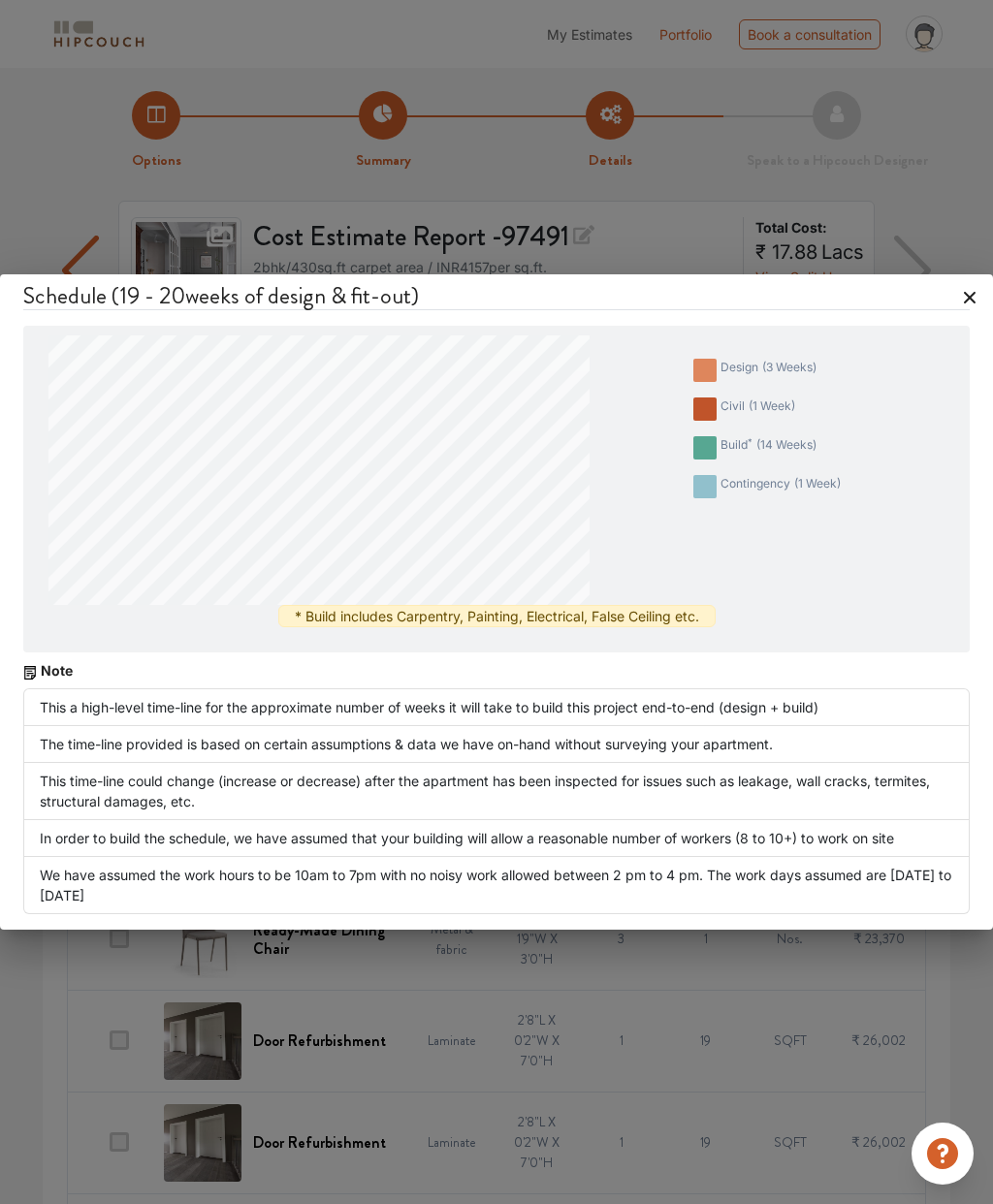
click at [979, 288] on div "Schedule ( 19 - 20 weeks of design & fit-out) design ( 3 weeks ) civil ( 1 week…" at bounding box center [496, 603] width 993 height 657
click at [968, 307] on h4 "Schedule ( 19 - 20 weeks of design & fit-out)" at bounding box center [496, 297] width 946 height 29
click at [968, 300] on h4 "Schedule ( 19 - 20 weeks of design & fit-out)" at bounding box center [496, 297] width 946 height 29
click at [972, 301] on div "Schedule ( 19 - 20 weeks of design & fit-out) design ( 3 weeks ) civil ( 1 week…" at bounding box center [496, 603] width 993 height 657
click at [965, 291] on h4 "Schedule ( 19 - 20 weeks of design & fit-out)" at bounding box center [496, 297] width 946 height 29
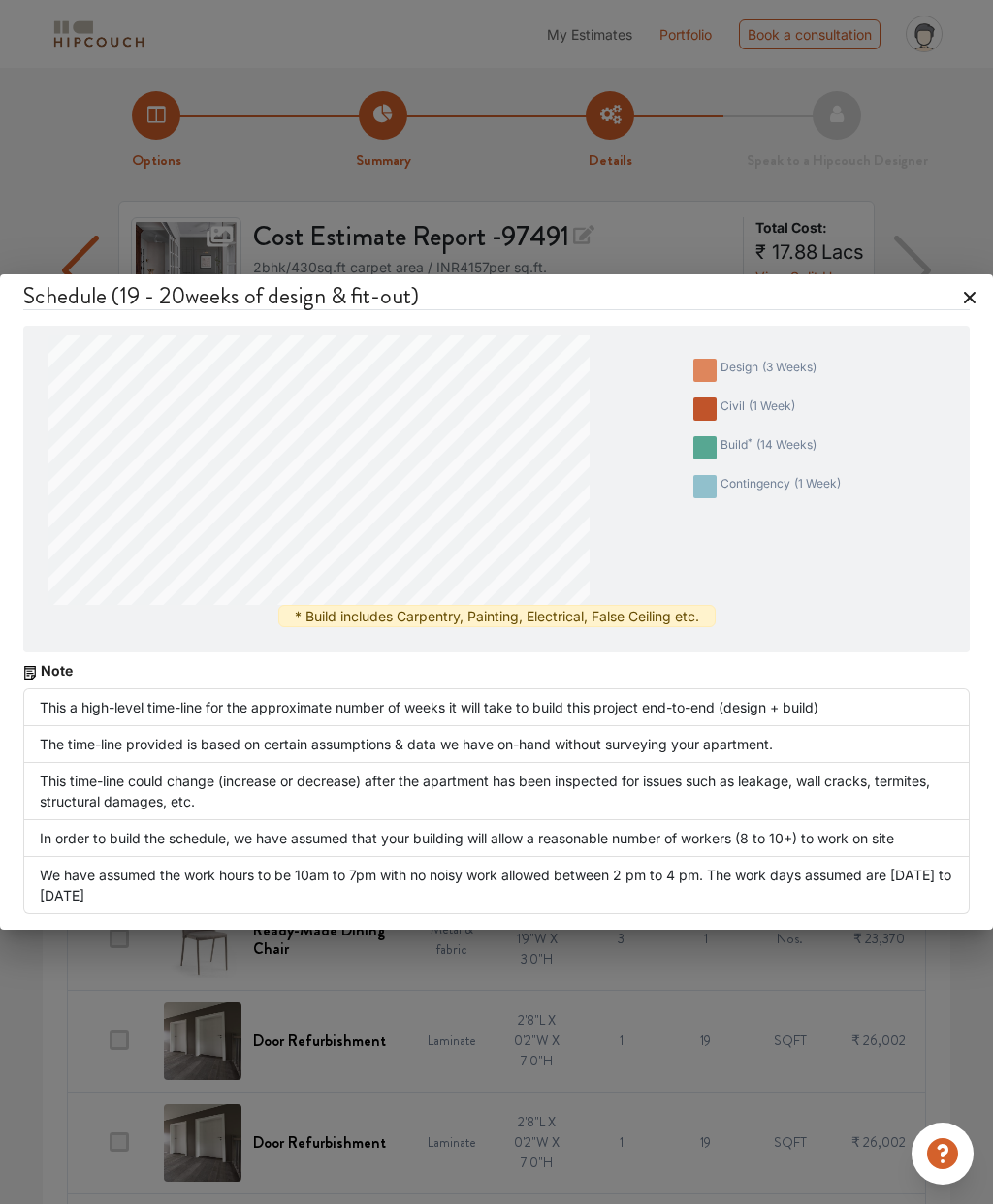
click at [965, 285] on h4 "Schedule ( 19 - 20 weeks of design & fit-out)" at bounding box center [496, 297] width 946 height 29
click at [966, 295] on h4 "Schedule ( 19 - 20 weeks of design & fit-out)" at bounding box center [496, 297] width 946 height 29
click at [970, 298] on div "Schedule ( 19 - 20 weeks of design & fit-out) design ( 3 weeks ) civil ( 1 week…" at bounding box center [496, 603] width 993 height 657
click at [968, 282] on div "Schedule ( 19 - 20 weeks of design & fit-out) design ( 3 weeks ) civil ( 1 week…" at bounding box center [496, 603] width 993 height 657
